Goal: Task Accomplishment & Management: Manage account settings

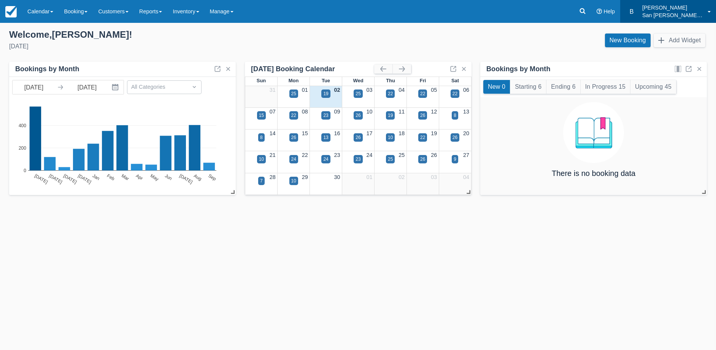
click at [665, 14] on p "San [PERSON_NAME] Hut Systems" at bounding box center [673, 15] width 61 height 8
click at [75, 14] on link "Booking" at bounding box center [76, 11] width 34 height 23
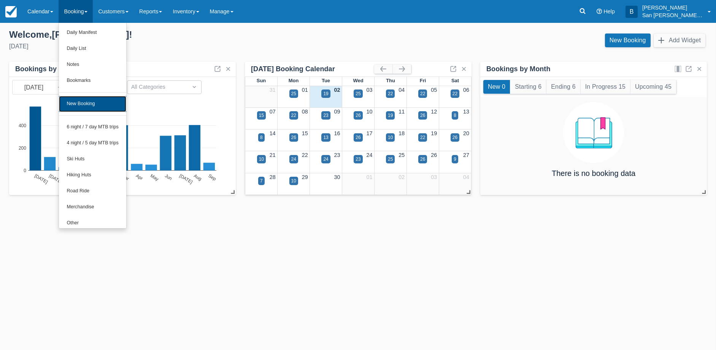
click at [83, 103] on link "New Booking" at bounding box center [92, 104] width 67 height 16
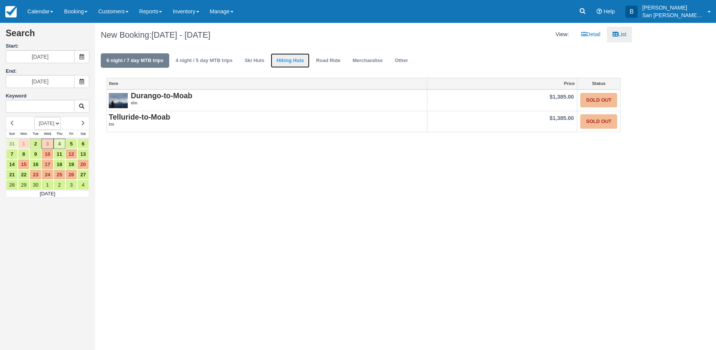
click at [279, 54] on link "Hiking Huts" at bounding box center [290, 60] width 39 height 15
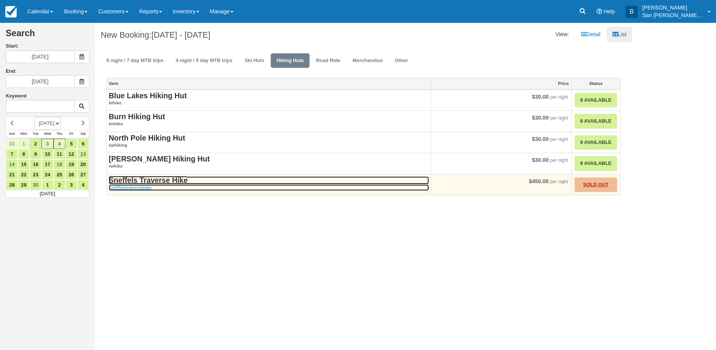
click at [141, 182] on strong "Sneffels Traverse Hike" at bounding box center [148, 180] width 79 height 8
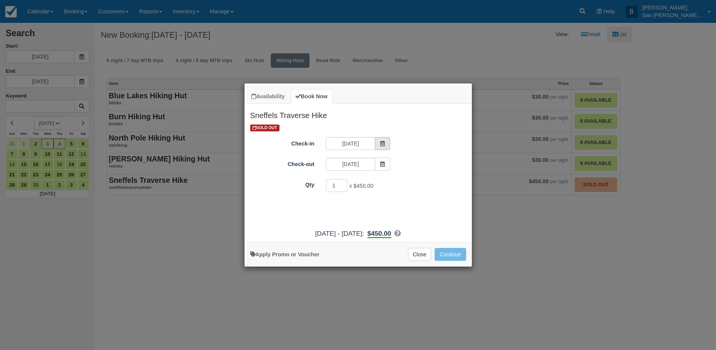
click at [384, 139] on span "Item Modal" at bounding box center [382, 143] width 15 height 13
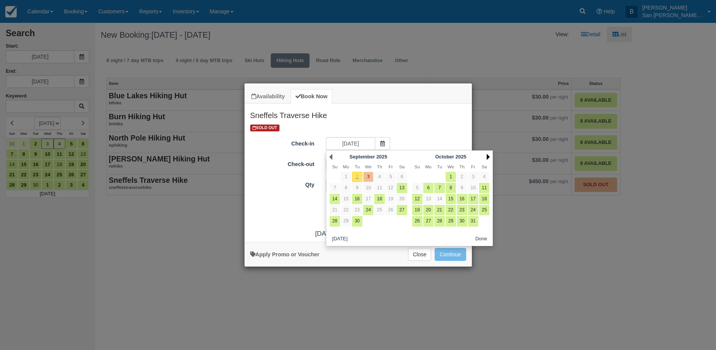
click at [488, 156] on link "Next" at bounding box center [488, 157] width 3 height 6
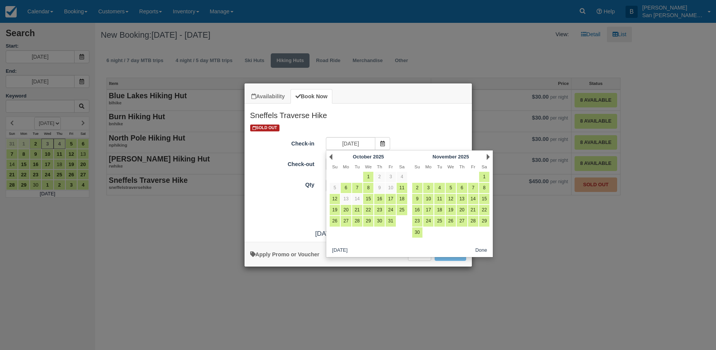
click at [488, 156] on link "Next" at bounding box center [488, 157] width 3 height 6
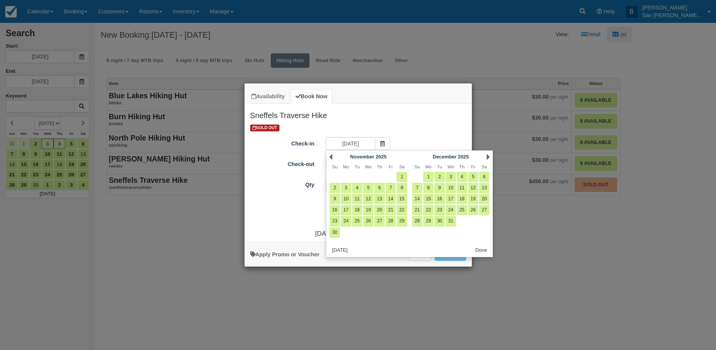
click at [488, 156] on link "Next" at bounding box center [488, 157] width 3 height 6
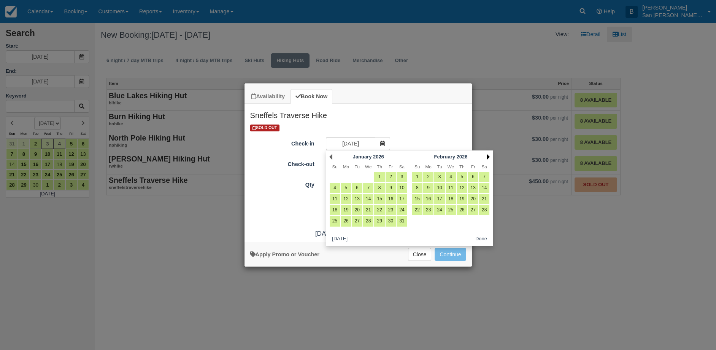
click at [488, 156] on link "Next" at bounding box center [488, 157] width 3 height 6
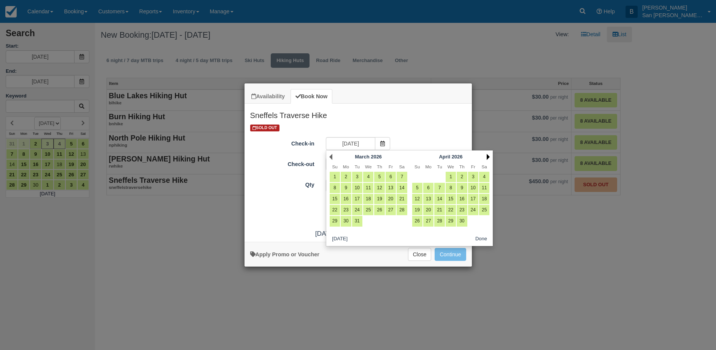
click at [488, 156] on link "Next" at bounding box center [488, 157] width 3 height 6
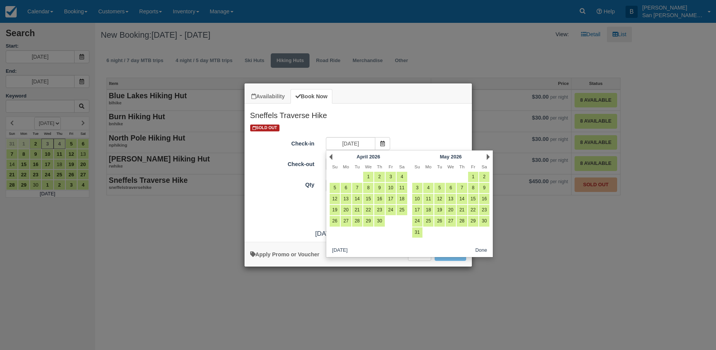
click at [488, 156] on link "Next" at bounding box center [488, 157] width 3 height 6
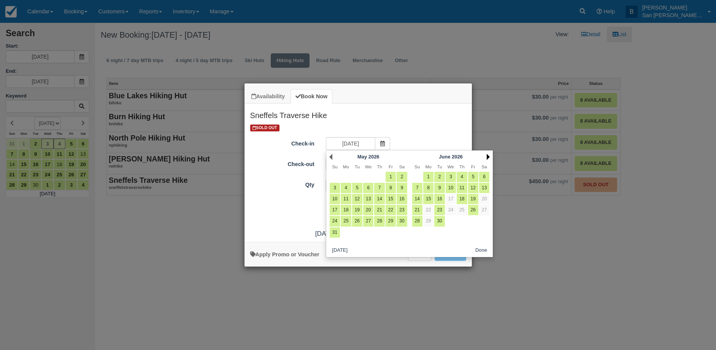
click at [488, 156] on link "Next" at bounding box center [488, 157] width 3 height 6
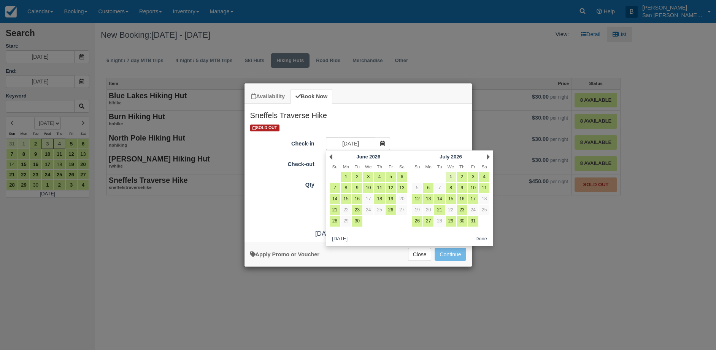
click at [452, 174] on link "1" at bounding box center [451, 177] width 10 height 10
type input "07/01/26"
type input "07/02/26"
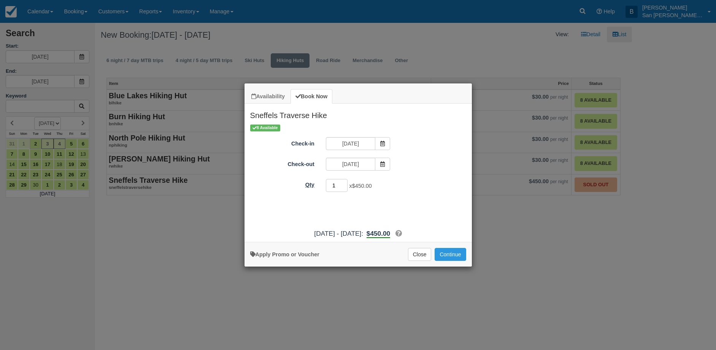
drag, startPoint x: 332, startPoint y: 182, endPoint x: 306, endPoint y: 180, distance: 26.3
click at [306, 180] on div "Qty 1 x $450.00 Required." at bounding box center [359, 185] width 228 height 15
type input "8"
click at [452, 257] on button "Continue" at bounding box center [450, 254] width 31 height 13
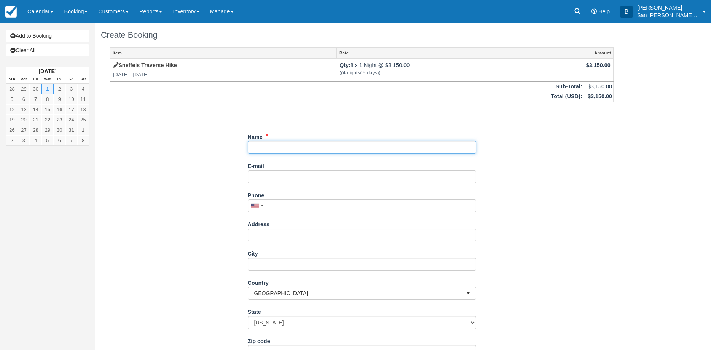
click at [267, 148] on input "Name" at bounding box center [362, 147] width 228 height 13
type input "[PERSON_NAME]"
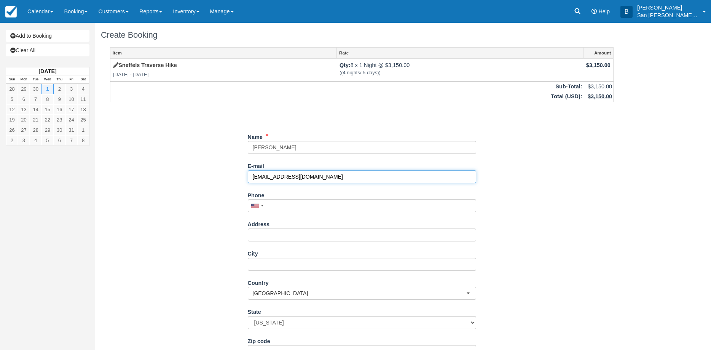
type input "[EMAIL_ADDRESS][DOMAIN_NAME]"
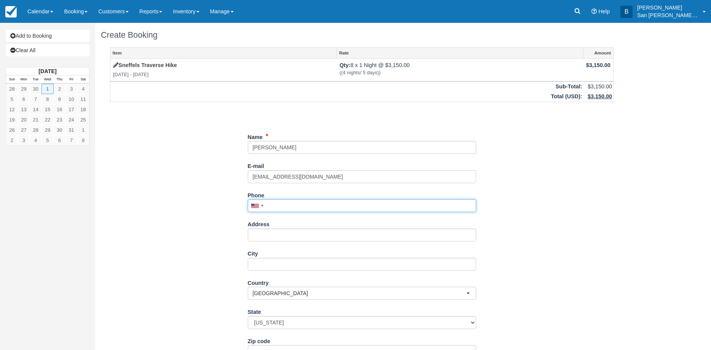
drag, startPoint x: 304, startPoint y: 204, endPoint x: 412, endPoint y: 211, distance: 107.9
click at [304, 204] on input "Phone" at bounding box center [362, 205] width 228 height 13
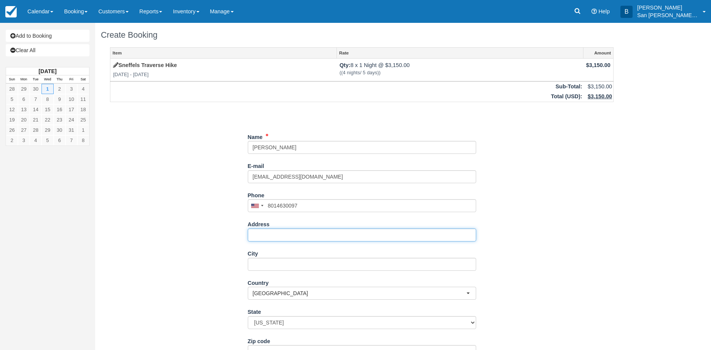
type input "[PHONE_NUMBER]"
click at [291, 237] on input "Address" at bounding box center [362, 234] width 228 height 13
type input "[STREET_ADDRESS]"
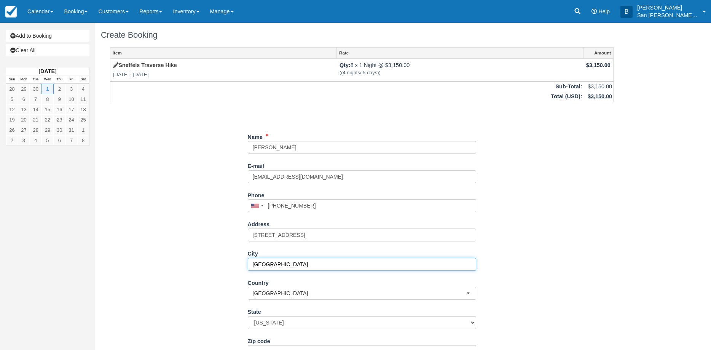
type input "[GEOGRAPHIC_DATA]"
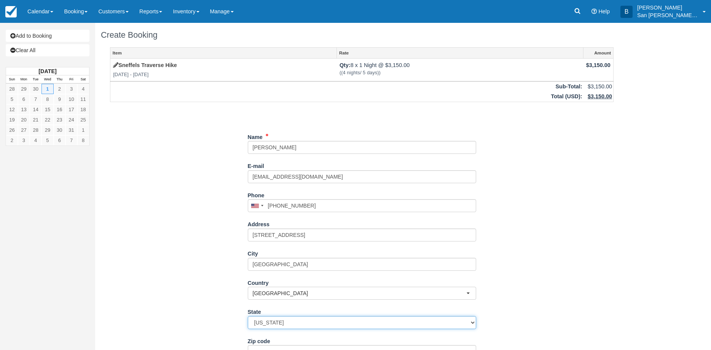
select select "UT"
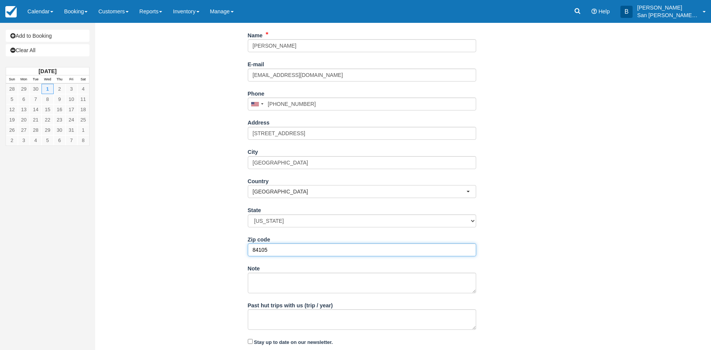
scroll to position [124, 0]
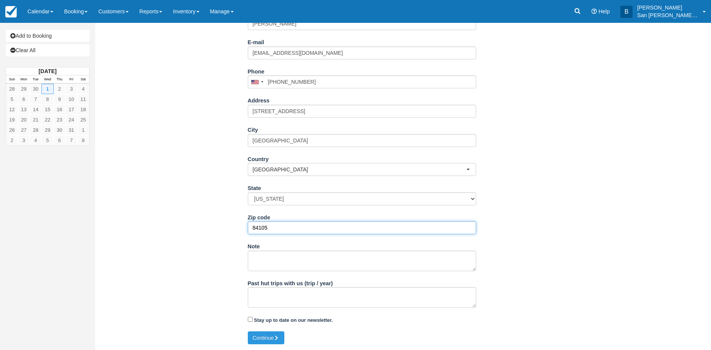
type input "84105"
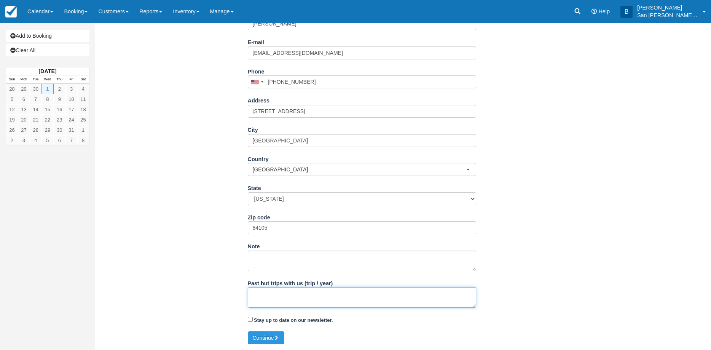
click at [285, 295] on textarea "Past hut trips with us (trip / year)" at bounding box center [362, 297] width 228 height 21
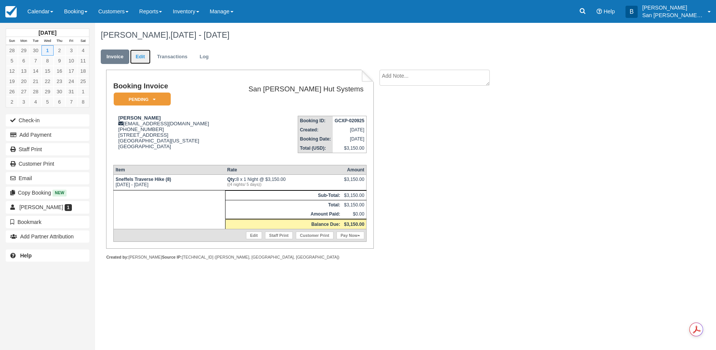
click at [143, 53] on link "Edit" at bounding box center [140, 56] width 21 height 15
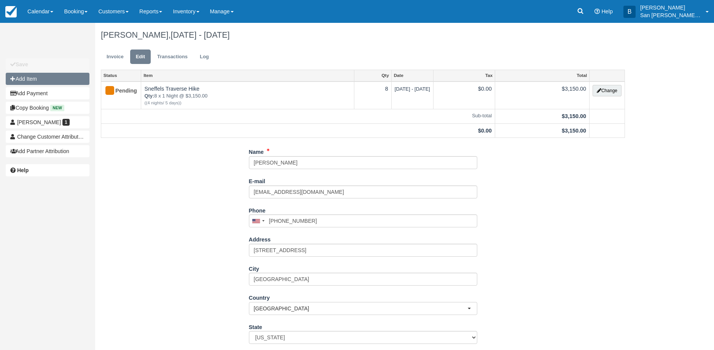
click at [25, 80] on button "Add Item" at bounding box center [48, 79] width 84 height 12
type input "0.00"
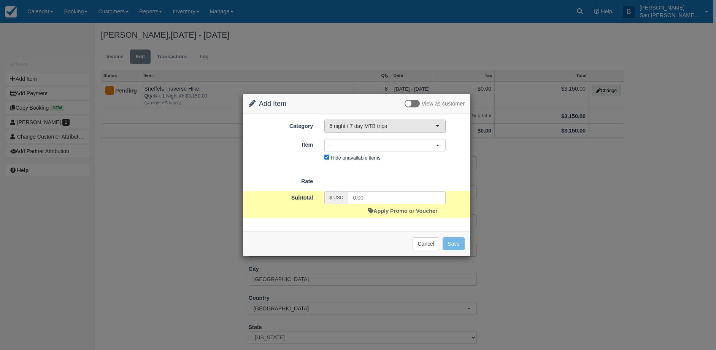
click at [341, 132] on button "6 night / 7 day MTB trips" at bounding box center [385, 125] width 121 height 13
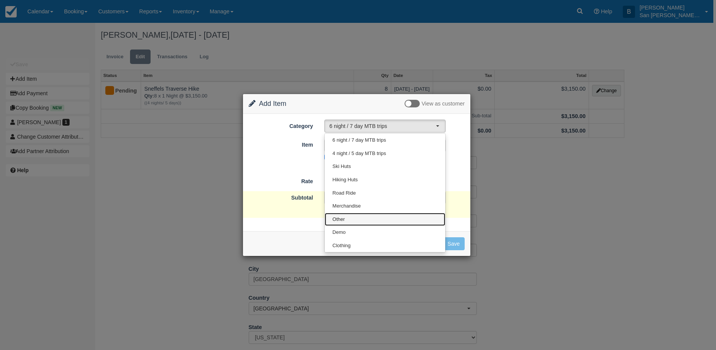
click at [342, 218] on span "Other" at bounding box center [339, 219] width 13 height 7
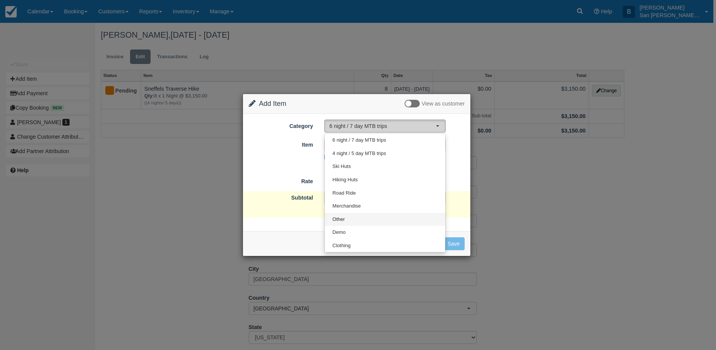
select select "15"
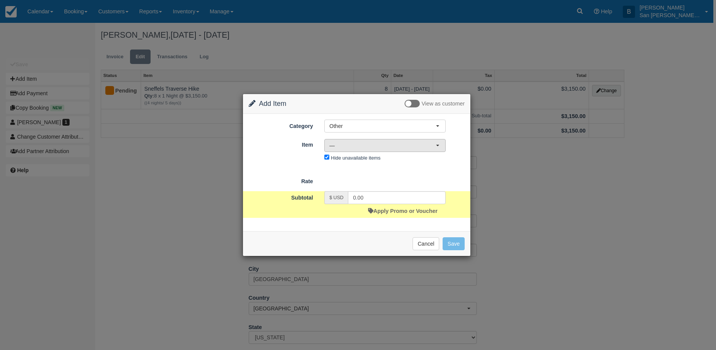
click at [343, 145] on span "—" at bounding box center [382, 146] width 107 height 8
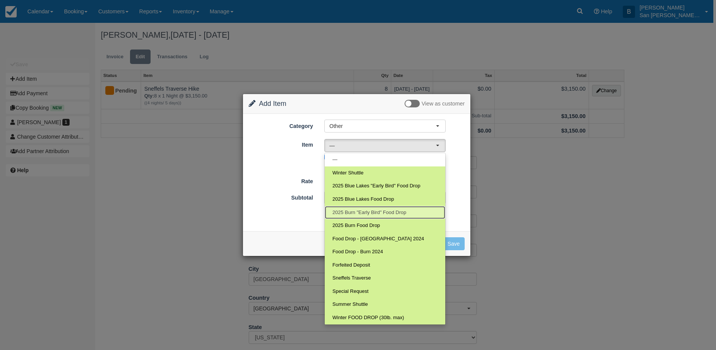
click at [347, 209] on span "2025 Burn "Early Bird" Food Drop" at bounding box center [370, 212] width 74 height 7
select select "119"
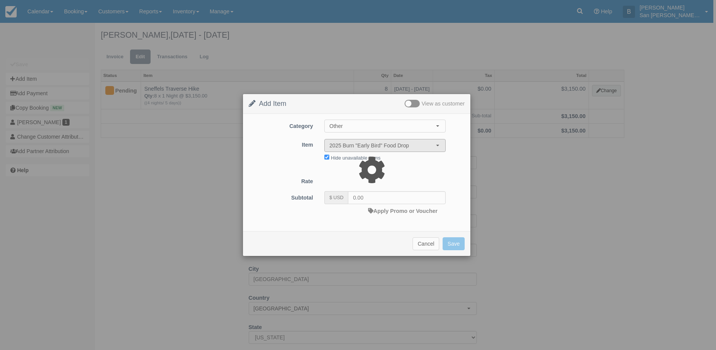
type input "199.00"
select select "07:00"
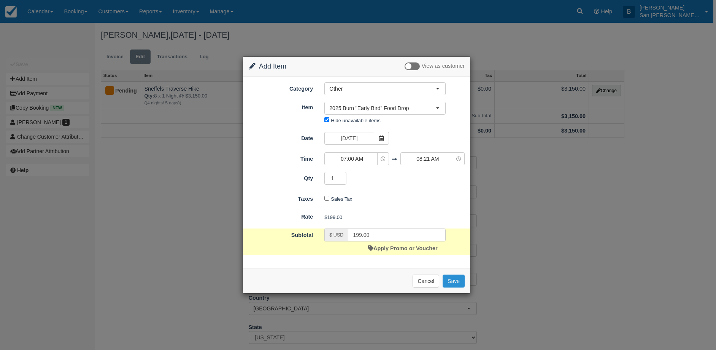
click at [458, 280] on button "Save" at bounding box center [454, 280] width 22 height 13
checkbox input "false"
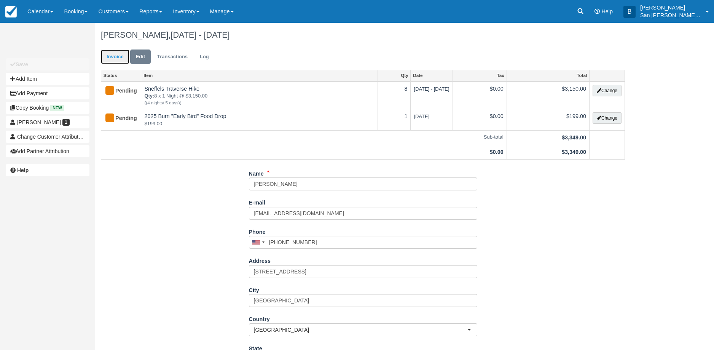
click at [124, 56] on link "Invoice" at bounding box center [115, 56] width 29 height 15
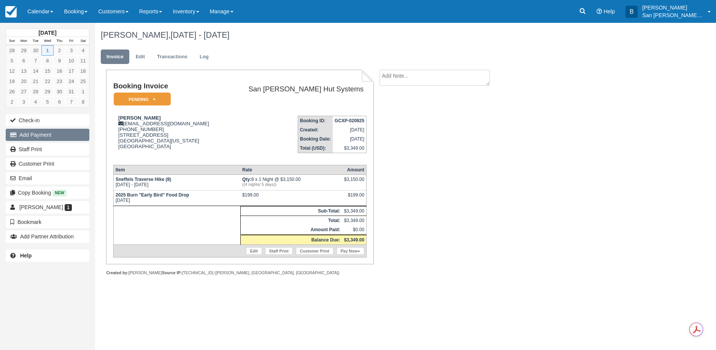
click at [40, 138] on button "Add Payment" at bounding box center [48, 135] width 84 height 12
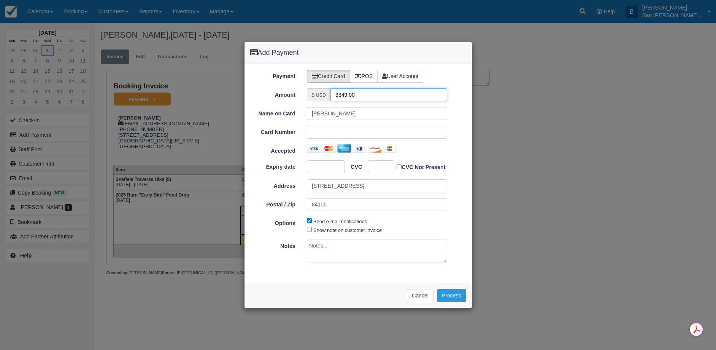
drag, startPoint x: 367, startPoint y: 93, endPoint x: 304, endPoint y: 93, distance: 63.5
click at [304, 93] on div "$ USD 3349.00" at bounding box center [377, 94] width 152 height 13
type input "1674.50"
click at [445, 294] on button "Process" at bounding box center [451, 295] width 29 height 13
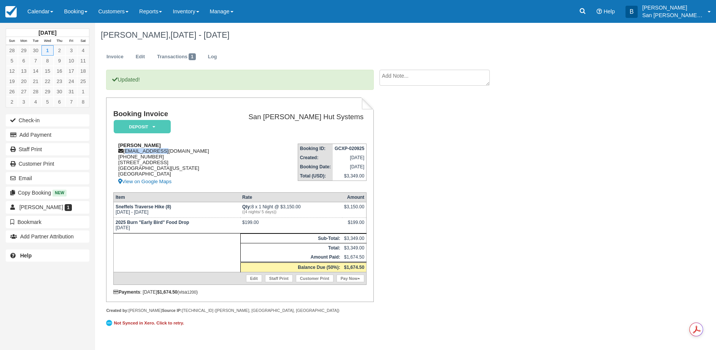
drag, startPoint x: 125, startPoint y: 153, endPoint x: 169, endPoint y: 150, distance: 44.2
click at [169, 150] on div "[PERSON_NAME] [EMAIL_ADDRESS][DOMAIN_NAME] [PHONE_NUMBER] [STREET_ADDRESS][US_S…" at bounding box center [169, 164] width 112 height 44
copy div "[EMAIL_ADDRESS][DOMAIN_NAME]"
click at [583, 13] on link at bounding box center [583, 11] width 18 height 23
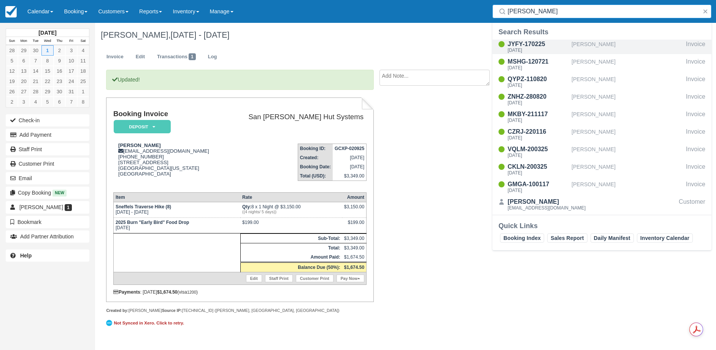
type input "knapp"
click at [533, 44] on div "JYFY-170225" at bounding box center [538, 44] width 61 height 9
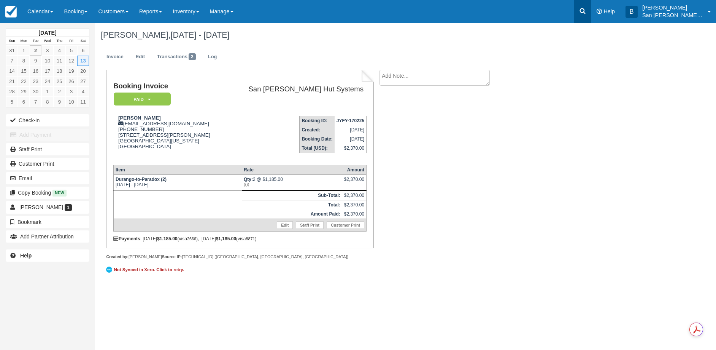
click at [591, 17] on link at bounding box center [583, 11] width 18 height 23
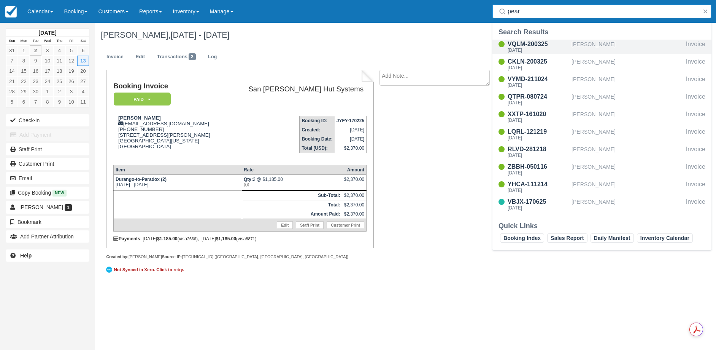
type input "pear"
click at [521, 45] on div "VQLM-200325" at bounding box center [538, 44] width 61 height 9
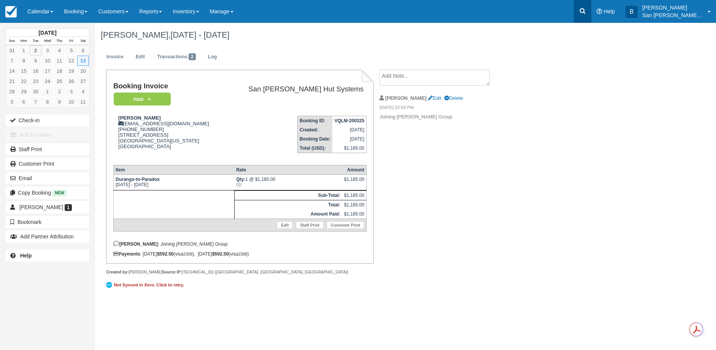
click at [586, 11] on icon at bounding box center [583, 11] width 6 height 6
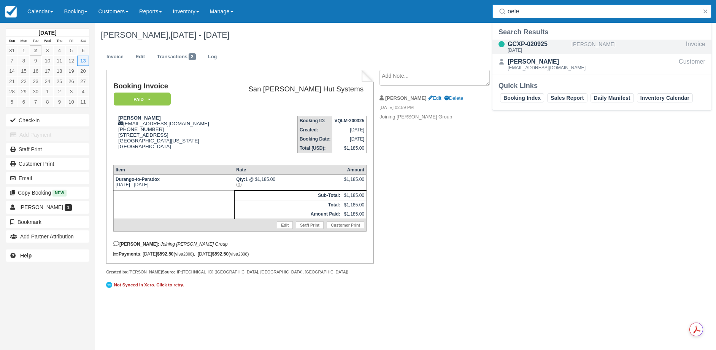
type input "oele"
click at [525, 44] on div "GCXP-020925" at bounding box center [538, 44] width 61 height 9
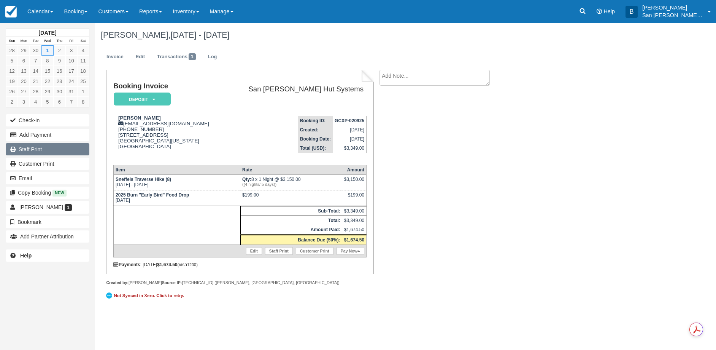
click at [33, 148] on link "Staff Print" at bounding box center [48, 149] width 84 height 12
click at [216, 55] on link "Log" at bounding box center [212, 56] width 21 height 15
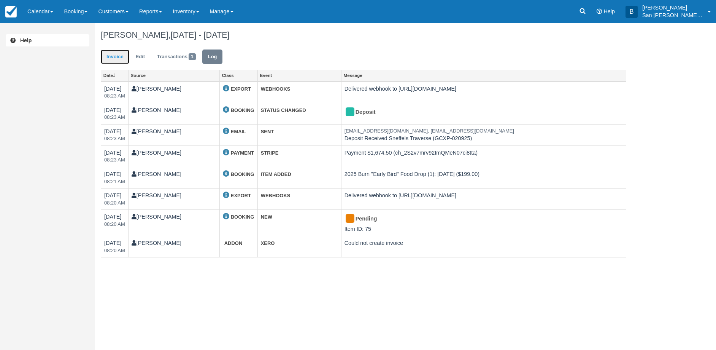
click at [107, 54] on link "Invoice" at bounding box center [115, 56] width 29 height 15
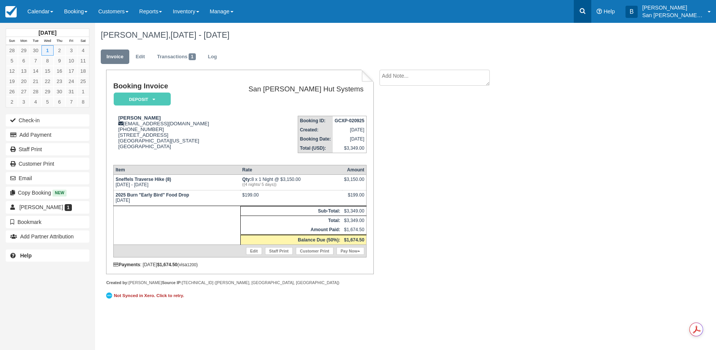
click at [587, 14] on icon at bounding box center [583, 11] width 8 height 8
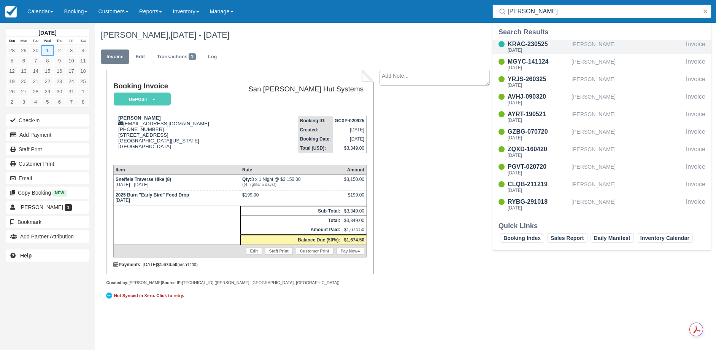
type input "ritt"
click at [538, 49] on div "Sun Oct 5 2025" at bounding box center [538, 50] width 61 height 5
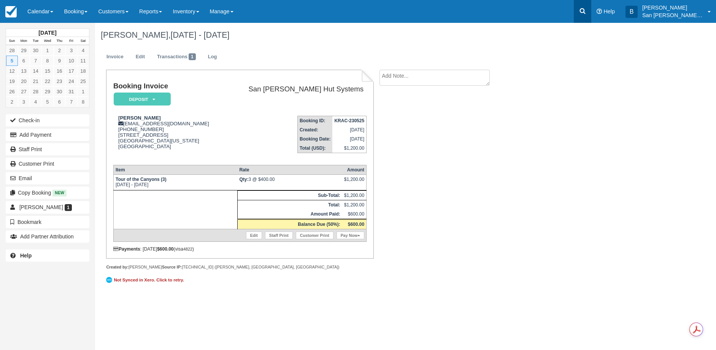
click at [586, 12] on icon at bounding box center [583, 11] width 6 height 6
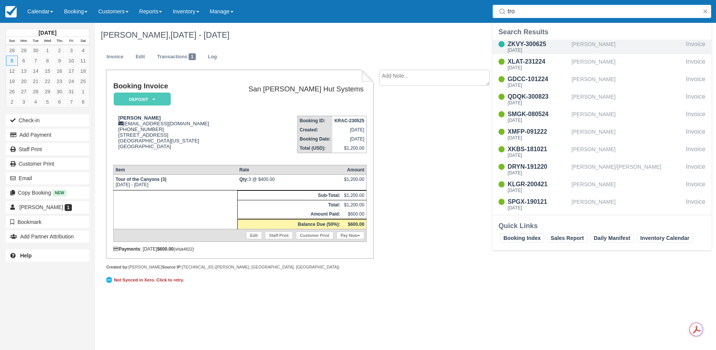
type input "tro"
click at [538, 45] on div "ZKVY-300625" at bounding box center [538, 44] width 61 height 9
